Goal: Transaction & Acquisition: Purchase product/service

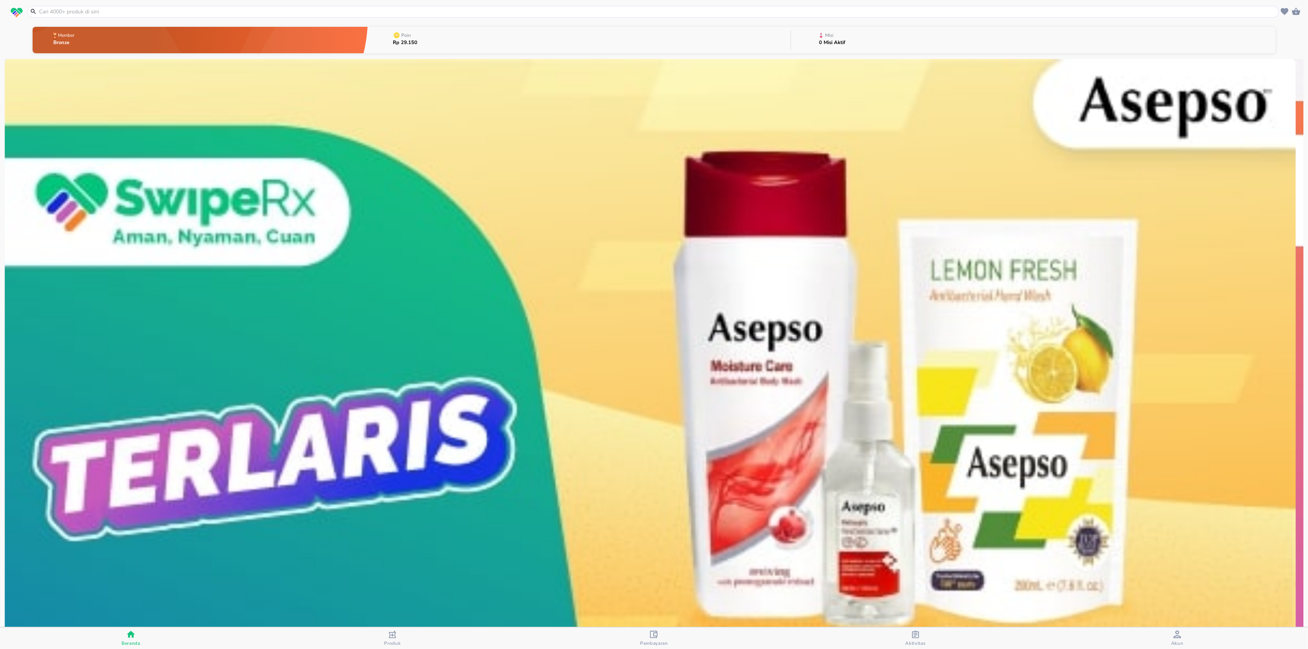
click at [215, 11] on input "text" at bounding box center [657, 12] width 1239 height 8
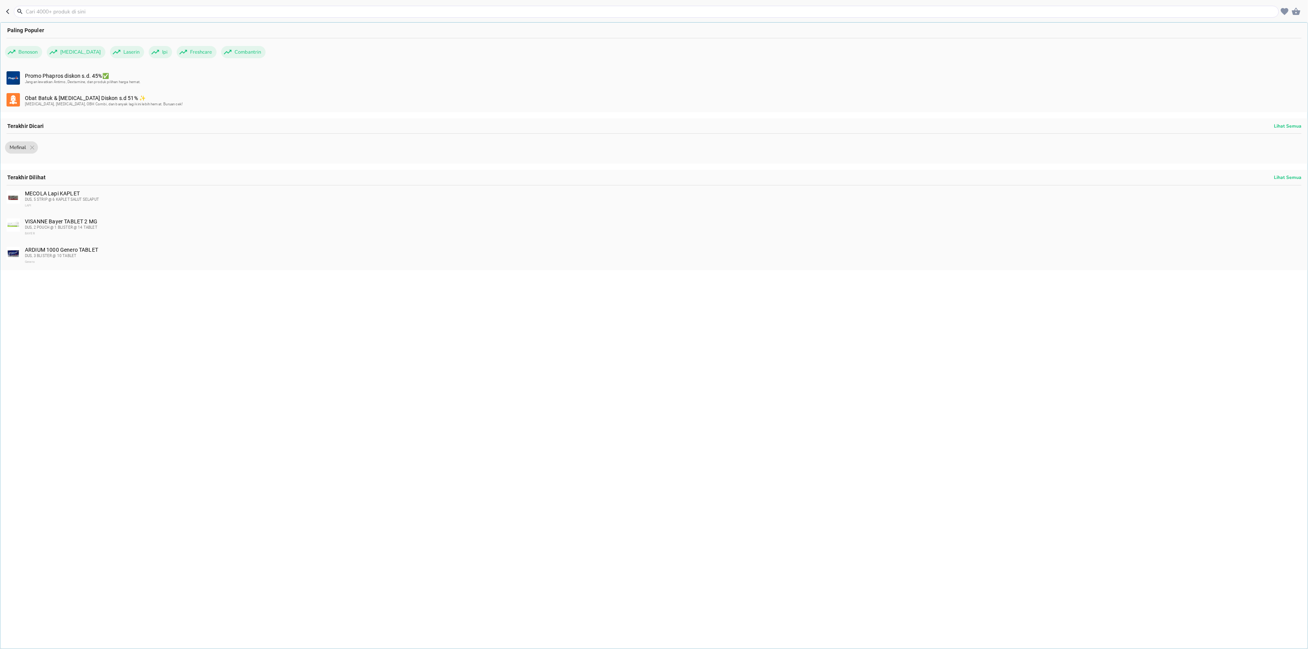
paste input "[MEDICAL_DATA]"
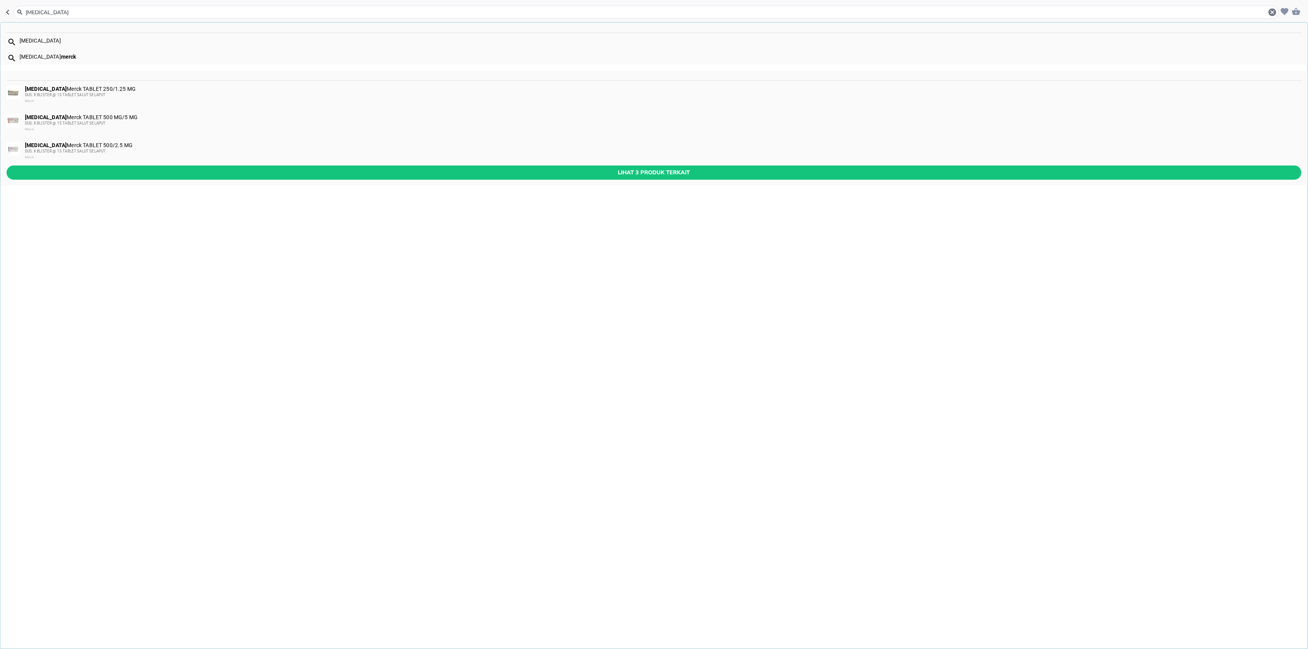
type input "[MEDICAL_DATA]"
click at [54, 89] on b "[MEDICAL_DATA]" at bounding box center [46, 89] width 42 height 6
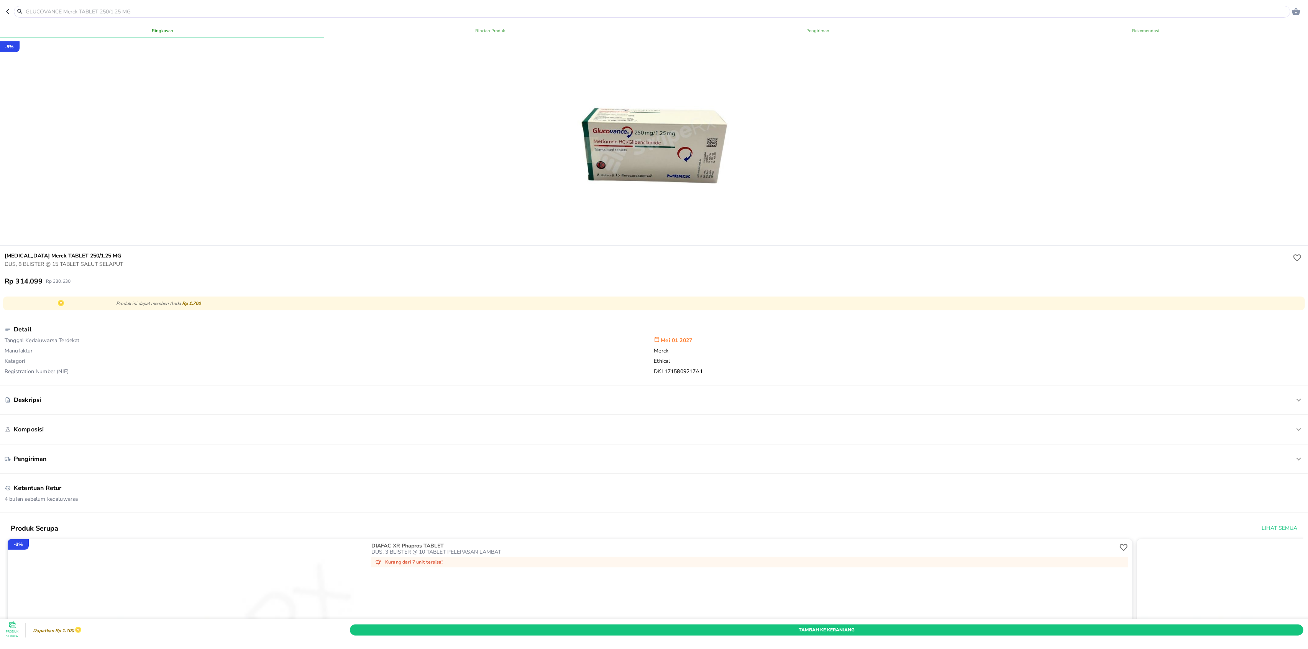
click at [700, 623] on div "Tambah Ke Keranjang" at bounding box center [826, 630] width 957 height 14
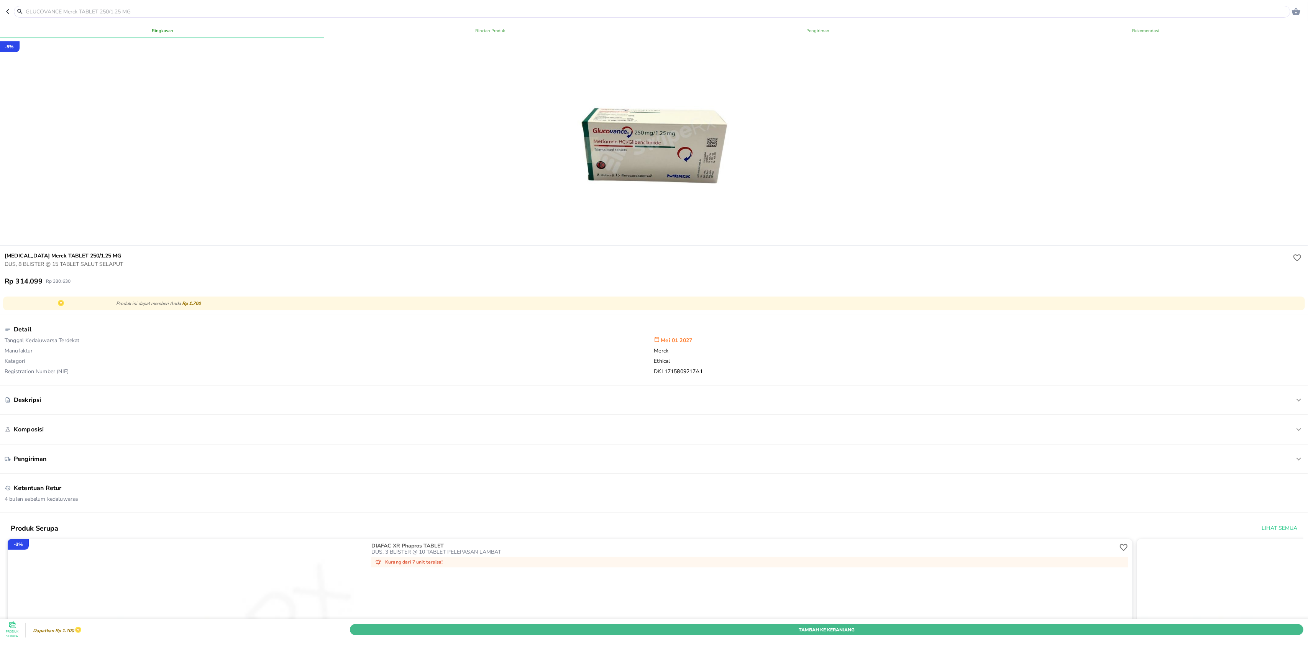
click at [698, 624] on button "Tambah Ke Keranjang" at bounding box center [827, 629] width 954 height 11
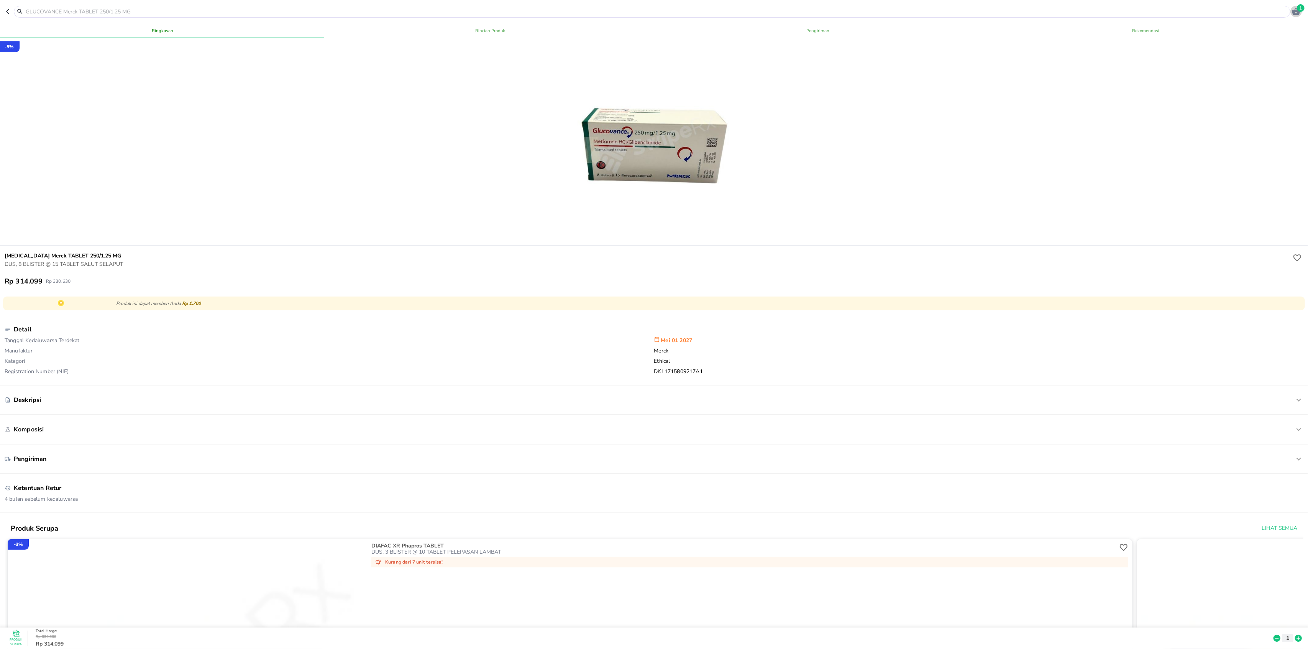
click at [1299, 5] on span "1" at bounding box center [1301, 8] width 8 height 8
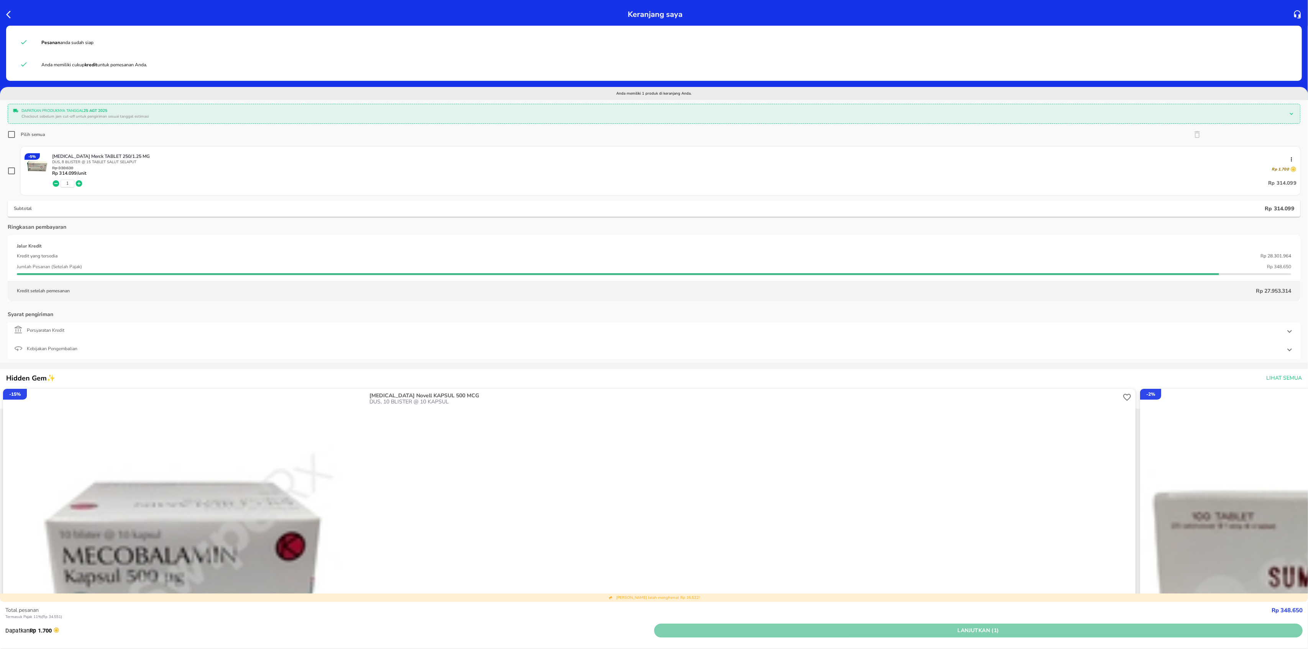
click at [913, 628] on span "Lanjutkan (1)" at bounding box center [978, 631] width 643 height 10
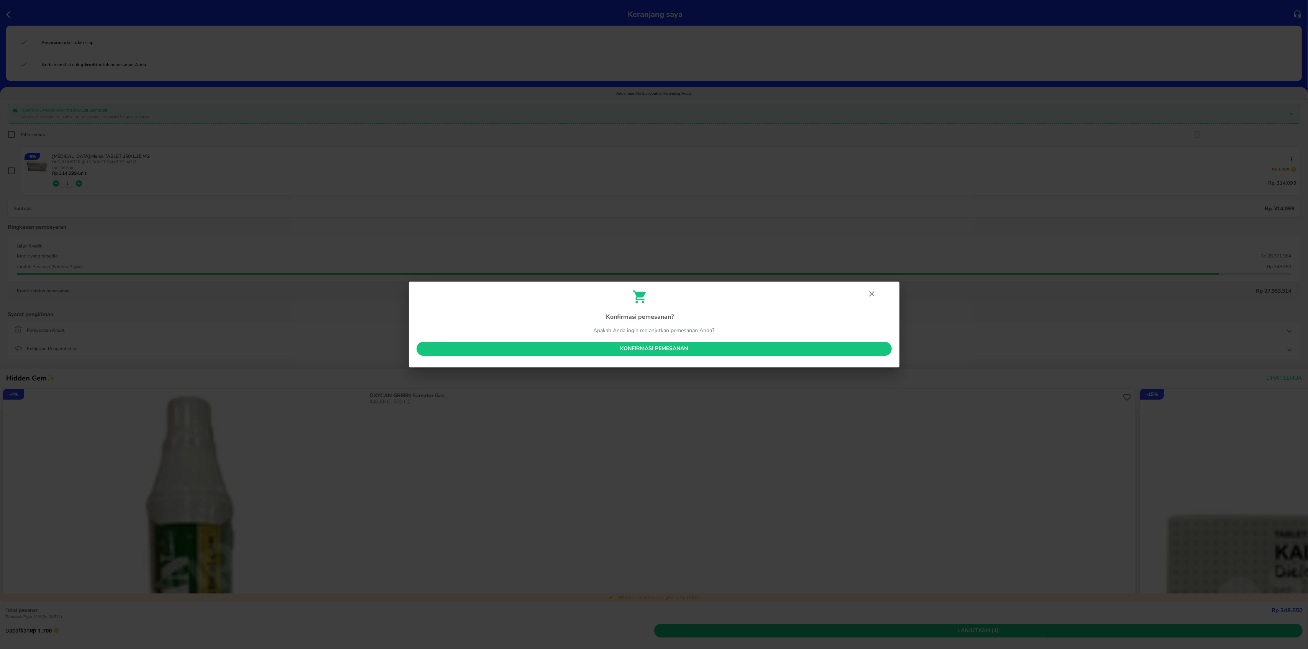
click at [659, 353] on span "Konfirmasi pemesanan" at bounding box center [654, 349] width 463 height 10
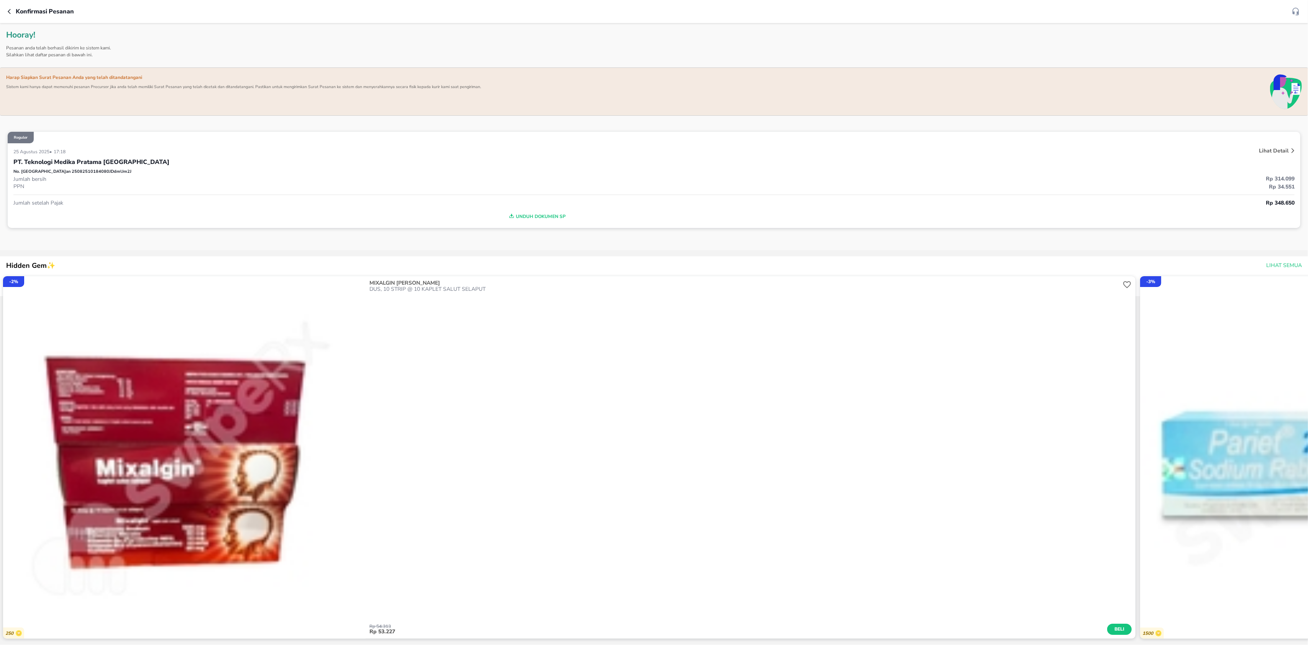
click at [81, 172] on p "No. Pesanan 25082510184080JDdmUm2J" at bounding box center [72, 172] width 118 height 7
copy p "25082510184080JDdmUm2J"
